Goal: Find contact information: Find contact information

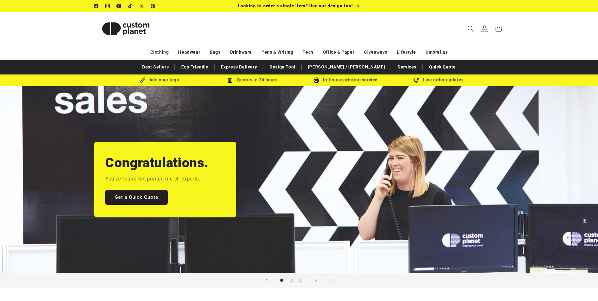
click at [484, 29] on icon at bounding box center [484, 28] width 7 height 7
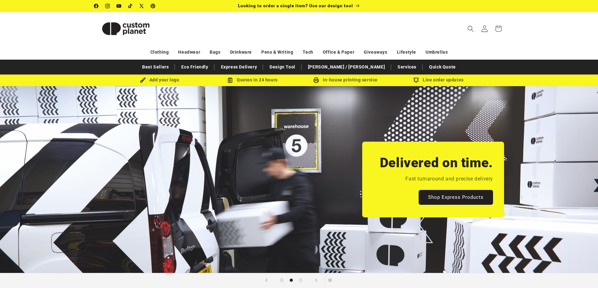
scroll to position [0, 632]
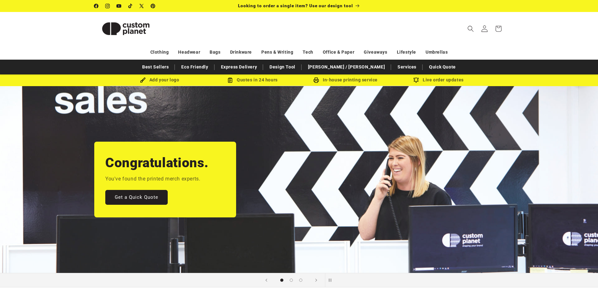
click at [484, 29] on icon at bounding box center [484, 28] width 7 height 7
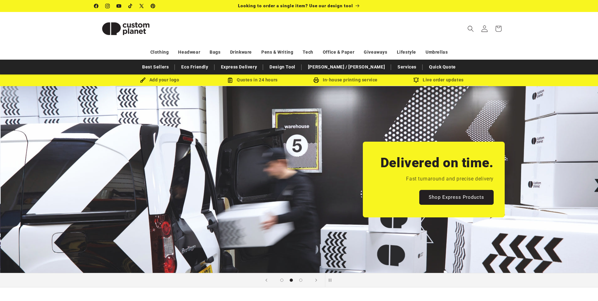
scroll to position [0, 598]
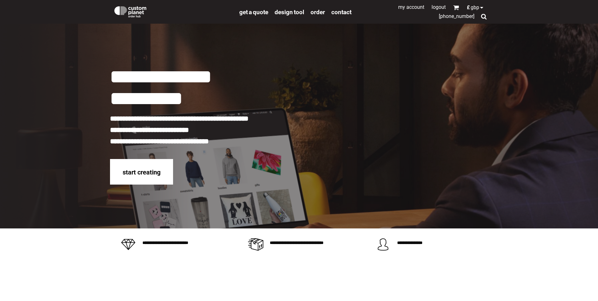
click at [408, 5] on link "My Account" at bounding box center [411, 7] width 26 height 6
click at [341, 12] on span "Contact" at bounding box center [342, 12] width 20 height 7
click at [338, 12] on span "Contact" at bounding box center [342, 12] width 20 height 7
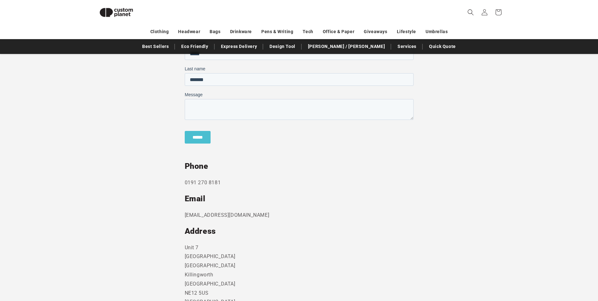
scroll to position [233, 0]
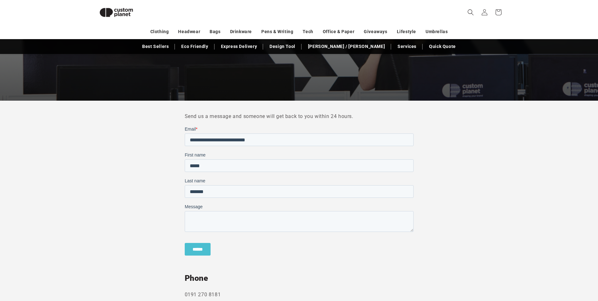
scroll to position [120, 0]
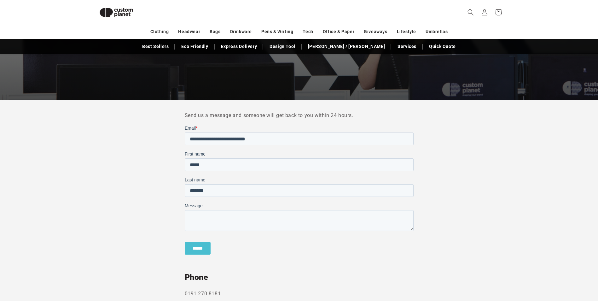
click at [595, 96] on div "Have an enquiry? Contact Us" at bounding box center [299, 29] width 598 height 142
drag, startPoint x: 593, startPoint y: 101, endPoint x: 592, endPoint y: 104, distance: 3.6
click at [592, 104] on main "Have an enquiry? Contact Us Send us a message and someone will get back to you …" at bounding box center [299, 204] width 598 height 492
click at [592, 106] on section "Send us a message and someone will get back to you within 24 hours. Phone [PHON…" at bounding box center [299, 275] width 598 height 350
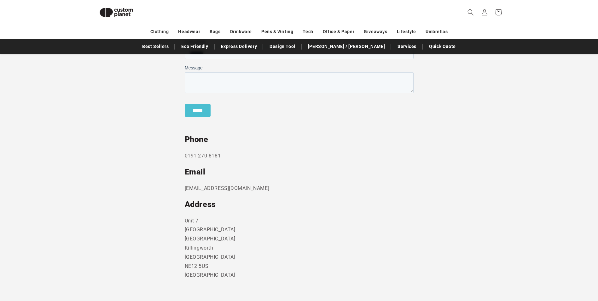
scroll to position [265, 0]
